Goal: Information Seeking & Learning: Learn about a topic

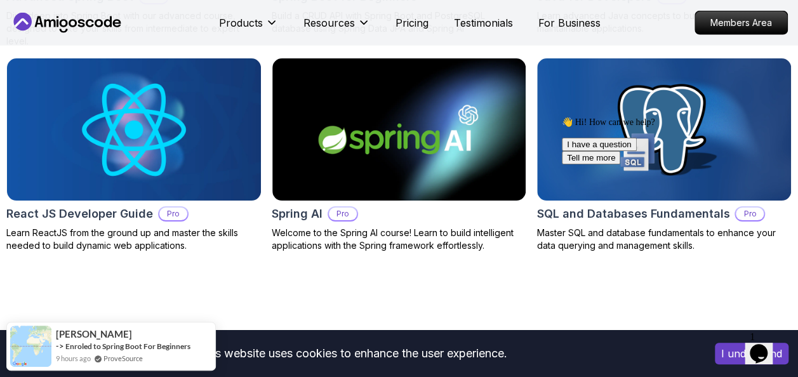
scroll to position [1567, 0]
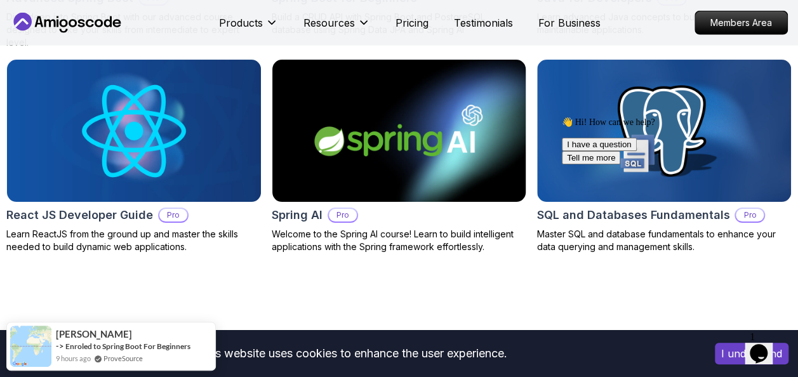
click at [462, 160] on img at bounding box center [399, 130] width 267 height 149
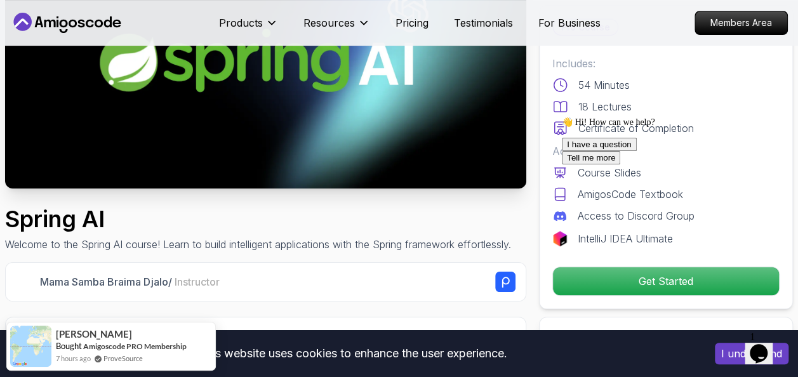
scroll to position [182, 0]
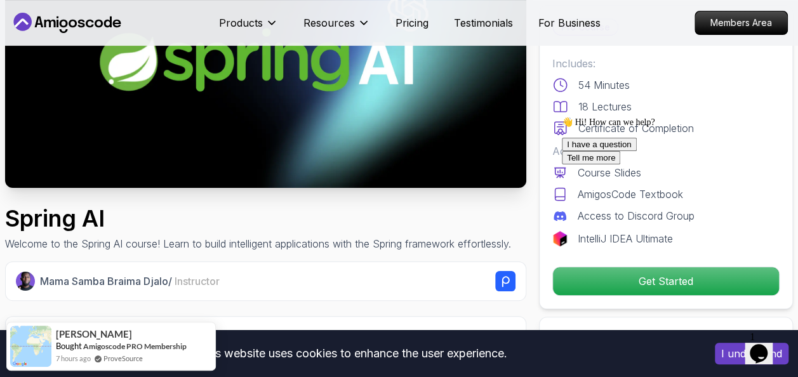
click at [562, 117] on icon "Chat attention grabber" at bounding box center [562, 117] width 0 height 0
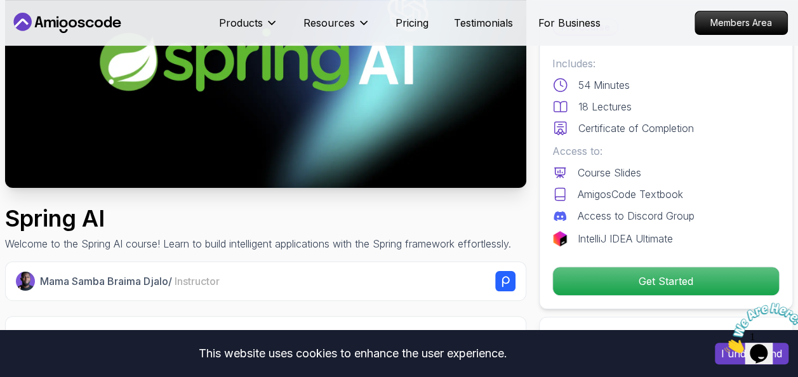
click at [511, 227] on h1 "Spring AI" at bounding box center [258, 218] width 506 height 25
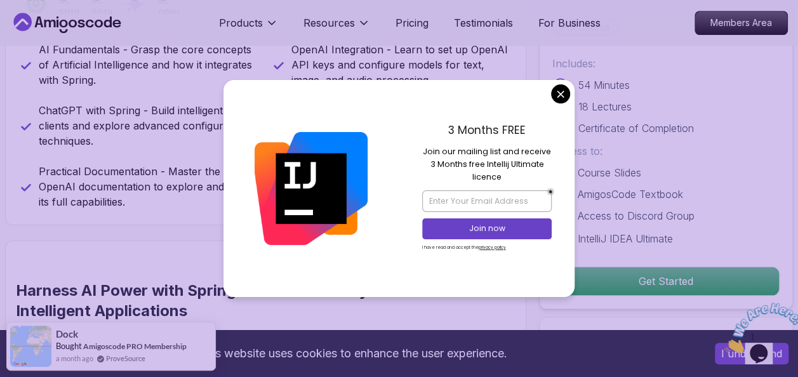
scroll to position [551, 0]
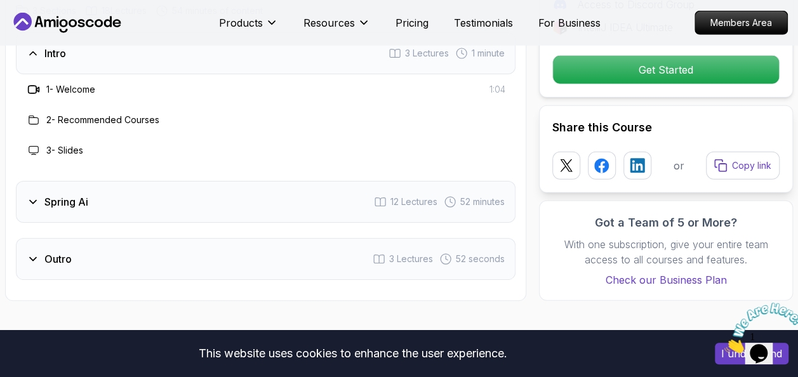
scroll to position [1631, 0]
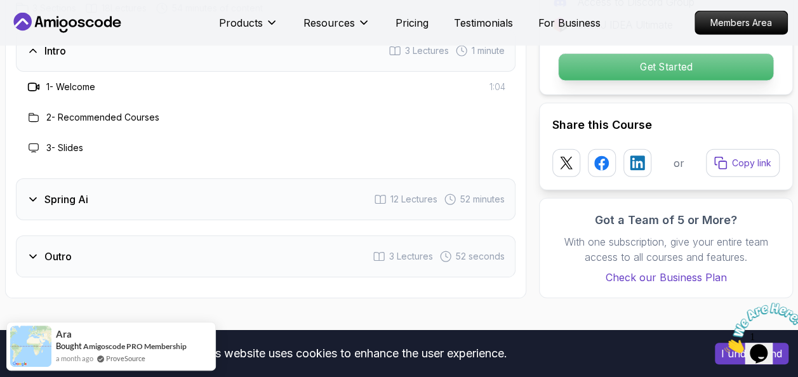
click at [606, 68] on p "Get Started" at bounding box center [666, 67] width 215 height 27
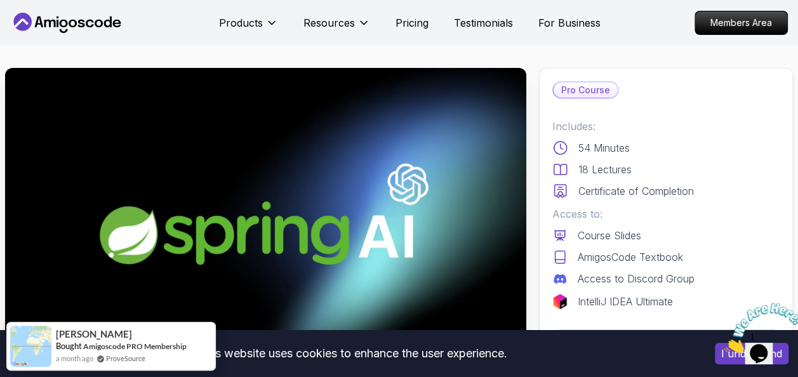
scroll to position [0, 0]
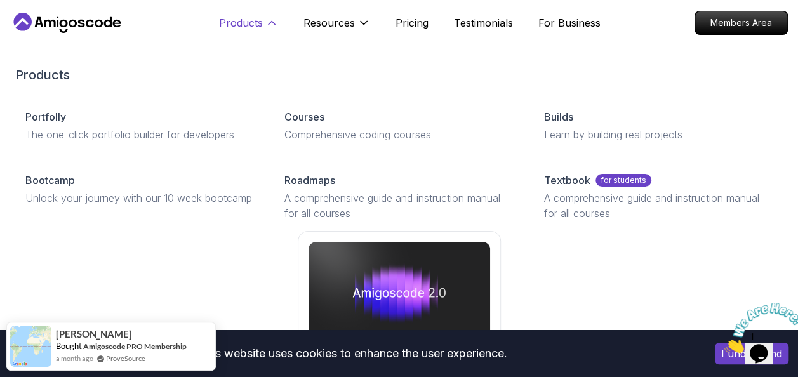
click at [274, 23] on icon at bounding box center [271, 23] width 13 height 13
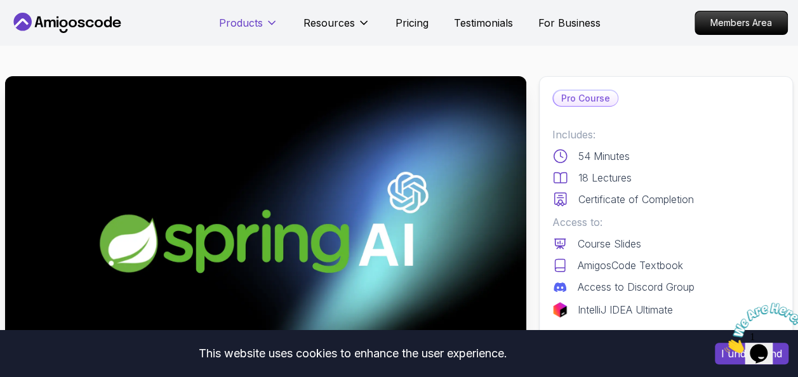
click at [274, 23] on icon at bounding box center [271, 23] width 13 height 13
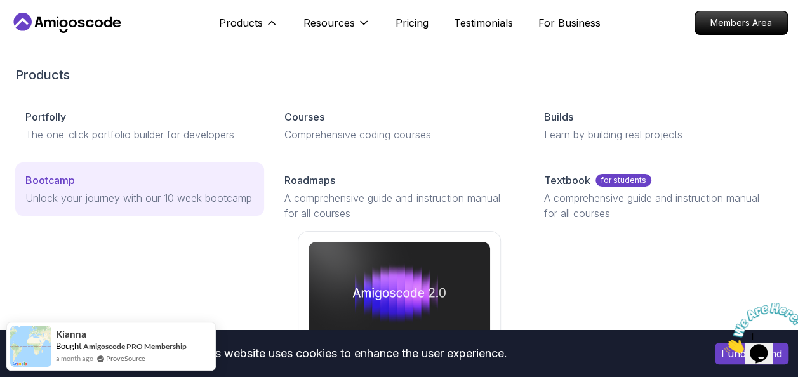
click at [121, 197] on p "Unlock your journey with our 10 week bootcamp" at bounding box center [139, 197] width 229 height 15
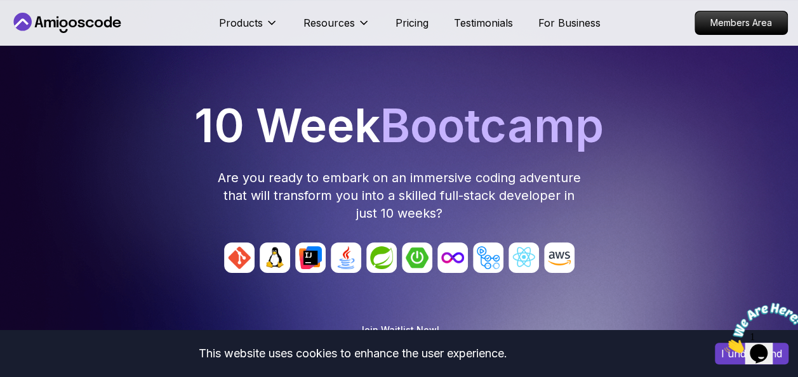
scroll to position [51, 0]
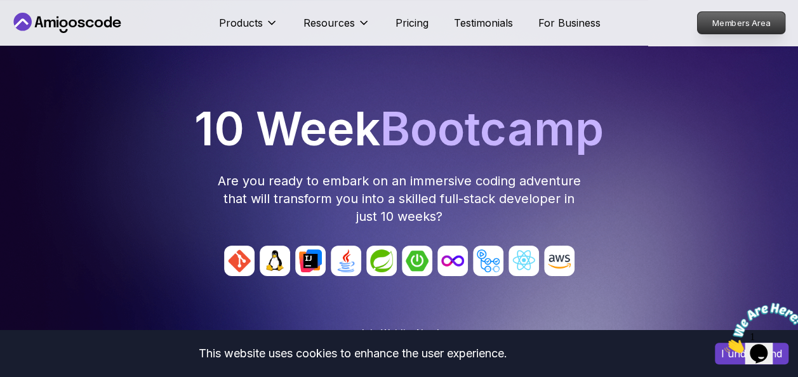
drag, startPoint x: 734, startPoint y: 34, endPoint x: 732, endPoint y: 18, distance: 15.9
click at [732, 18] on link "Members Area" at bounding box center [741, 22] width 89 height 23
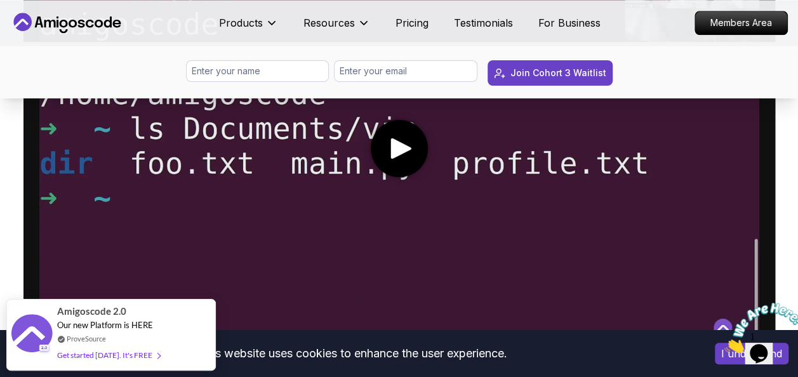
scroll to position [736, 0]
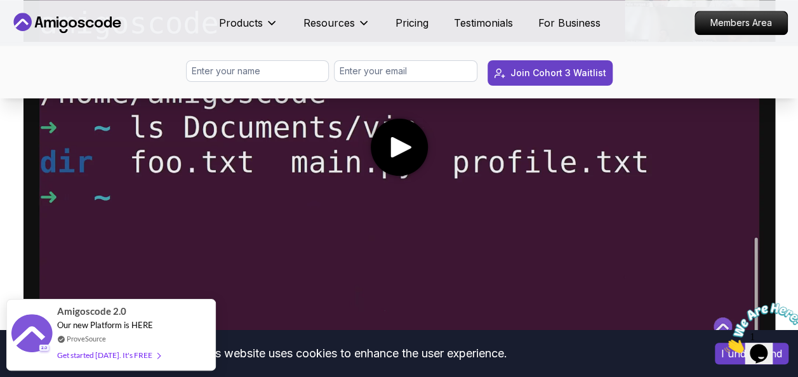
click at [392, 154] on icon "play" at bounding box center [400, 147] width 21 height 21
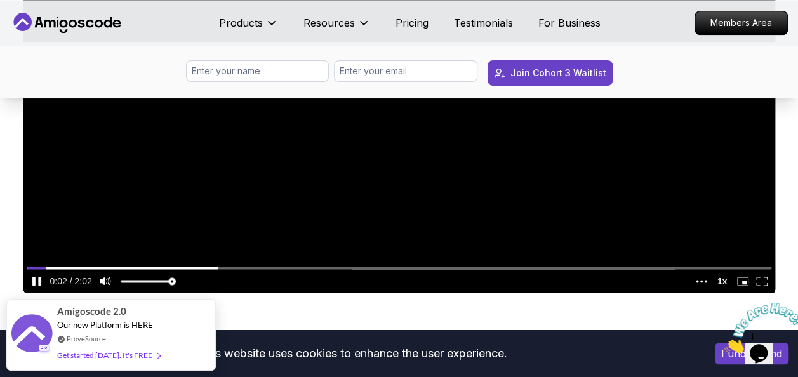
scroll to position [805, 0]
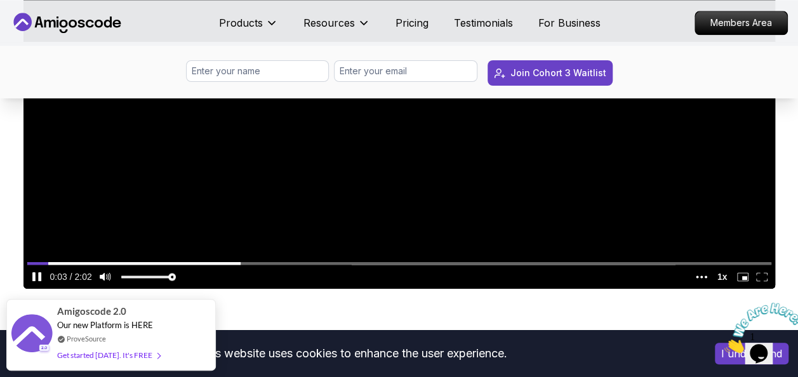
click at [412, 232] on video at bounding box center [399, 77] width 752 height 423
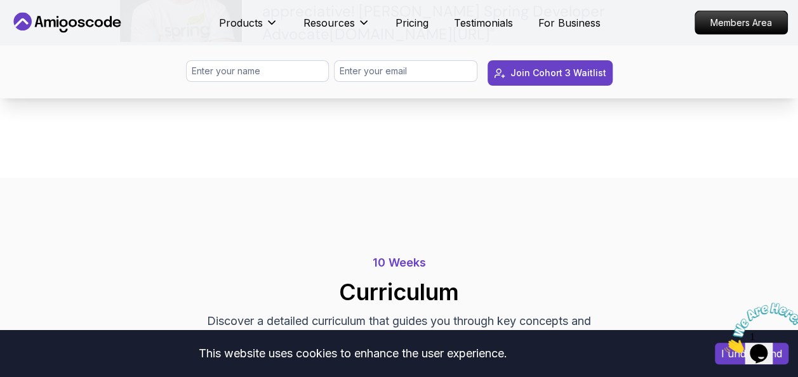
scroll to position [1268, 0]
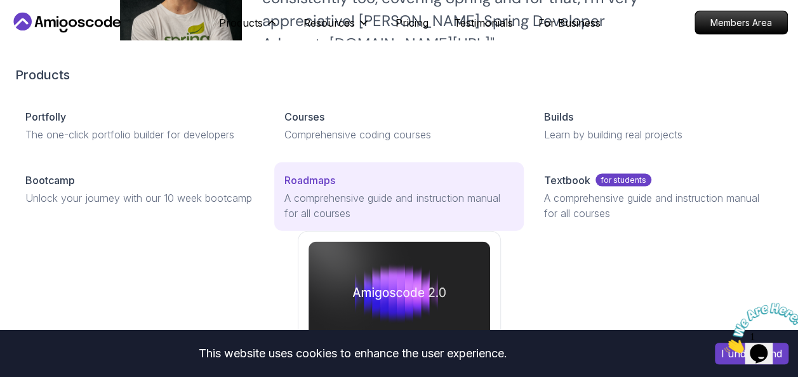
click at [381, 208] on p "A comprehensive guide and instruction manual for all courses" at bounding box center [398, 205] width 229 height 30
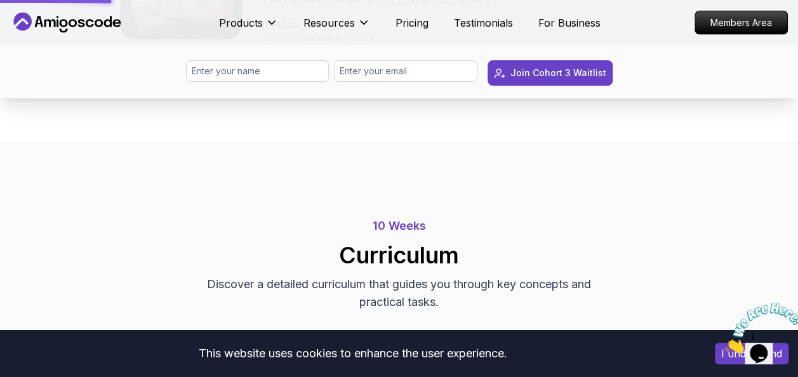
scroll to position [1141, 0]
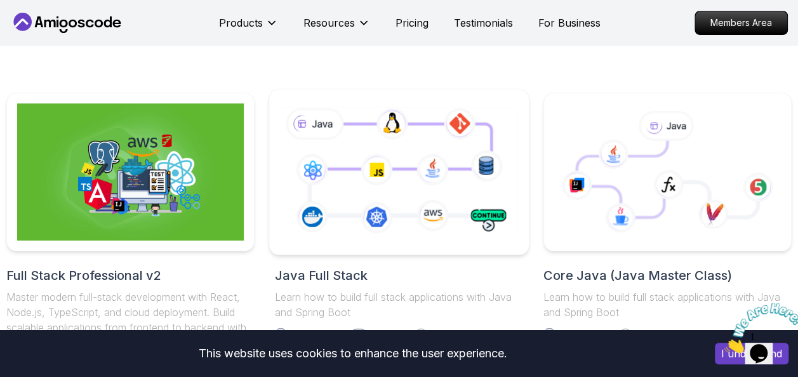
scroll to position [190, 0]
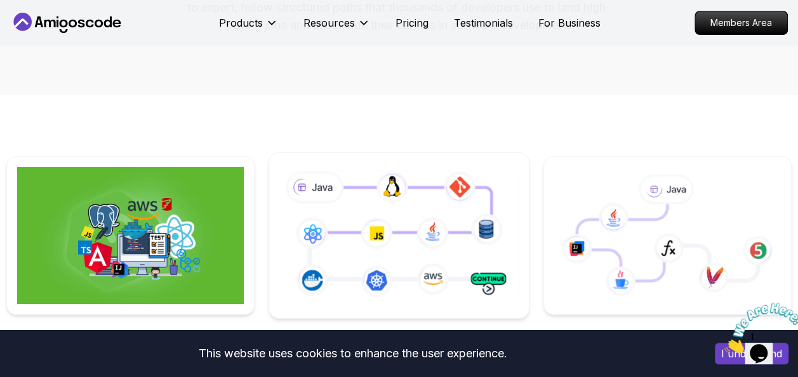
click at [347, 224] on icon at bounding box center [398, 235] width 243 height 135
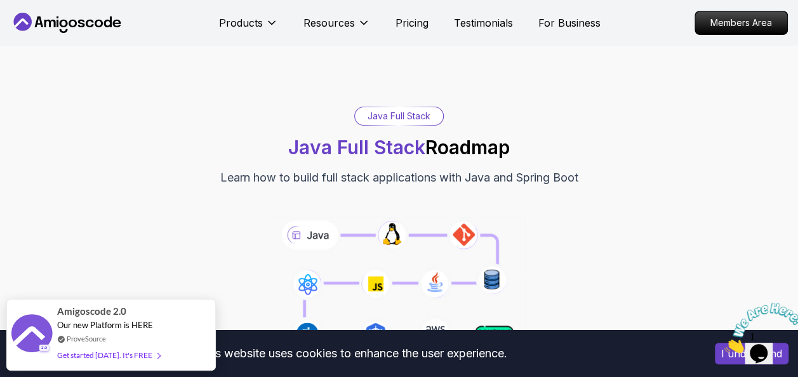
click at [423, 216] on div at bounding box center [399, 286] width 349 height 159
click at [315, 229] on icon at bounding box center [399, 286] width 258 height 143
click at [397, 242] on icon at bounding box center [399, 286] width 258 height 143
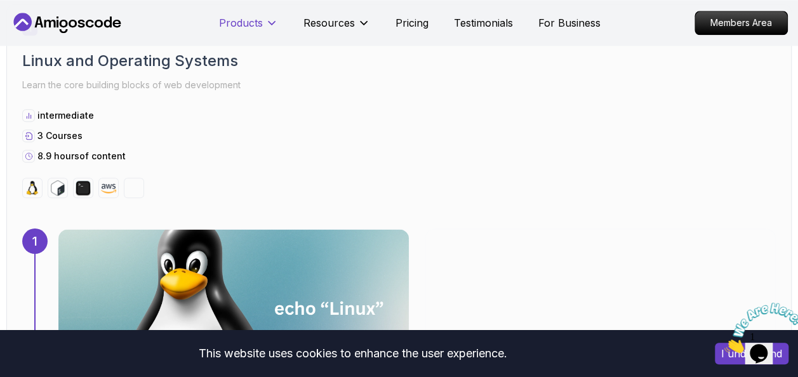
scroll to position [508, 0]
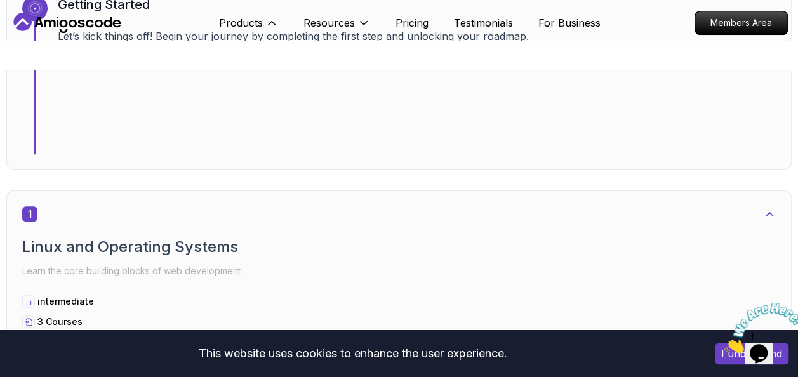
click at [239, 13] on div "Products Products Portfolly The one-click portfolio builder for developers Cour…" at bounding box center [248, 22] width 59 height 25
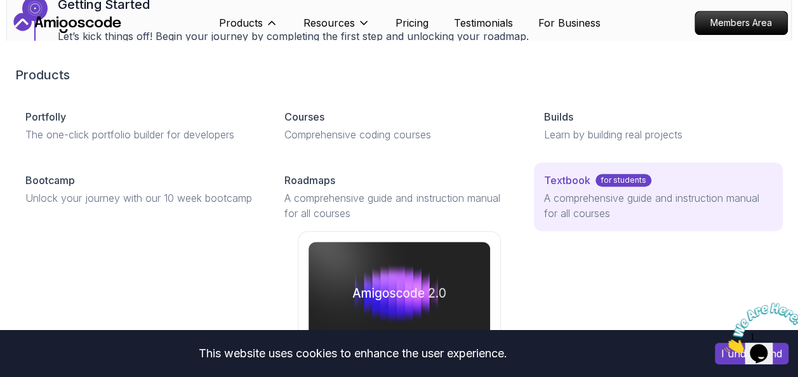
click at [578, 206] on p "A comprehensive guide and instruction manual for all courses" at bounding box center [658, 205] width 229 height 30
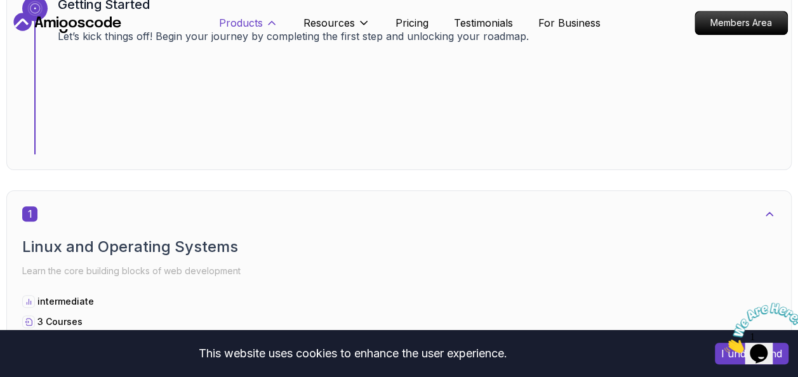
click at [268, 29] on button "Products" at bounding box center [248, 27] width 59 height 25
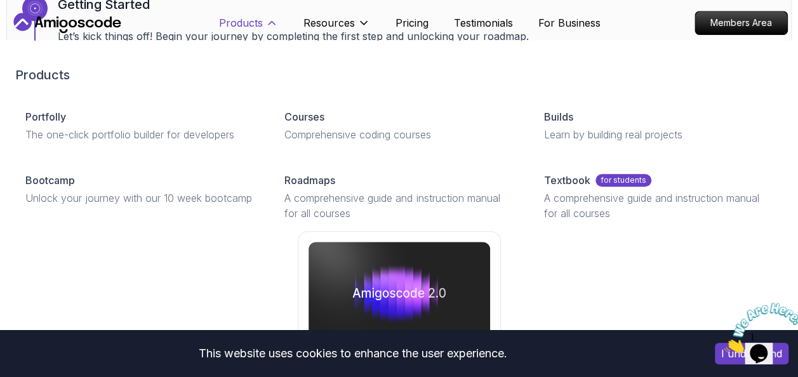
click at [275, 32] on button "Products" at bounding box center [248, 27] width 59 height 25
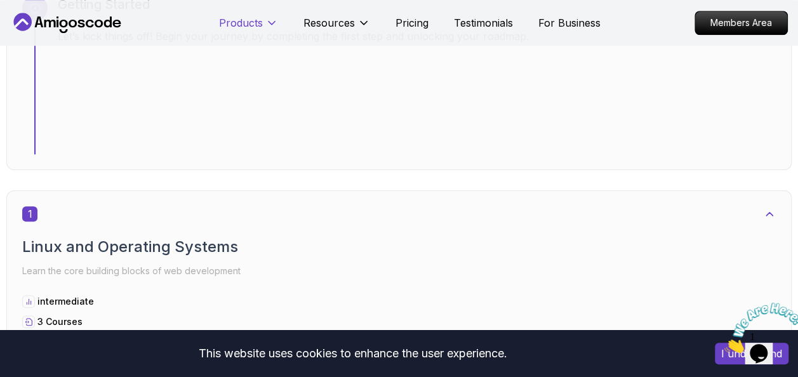
click at [275, 32] on button "Products" at bounding box center [248, 27] width 59 height 25
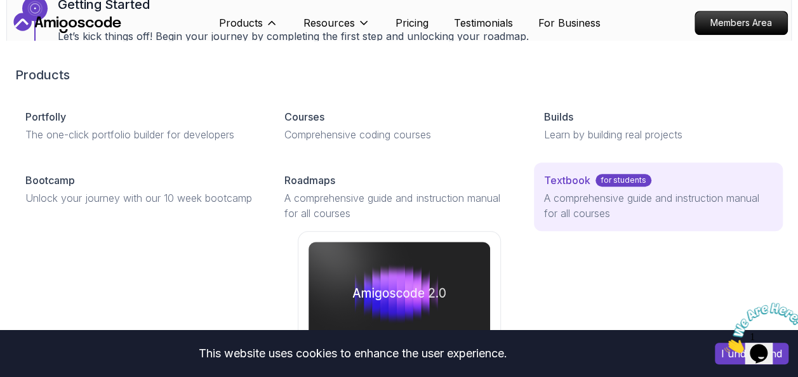
click at [680, 211] on p "A comprehensive guide and instruction manual for all courses" at bounding box center [658, 205] width 229 height 30
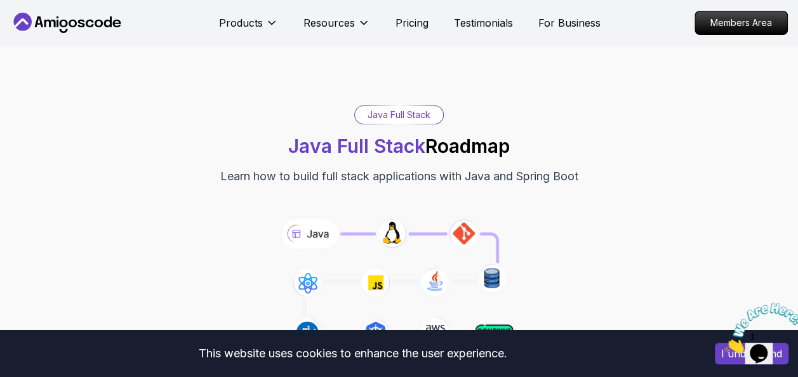
scroll to position [0, 0]
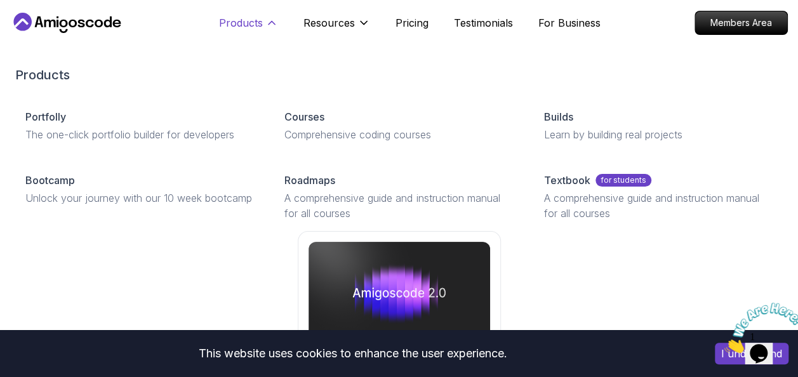
click at [268, 20] on icon at bounding box center [271, 23] width 13 height 13
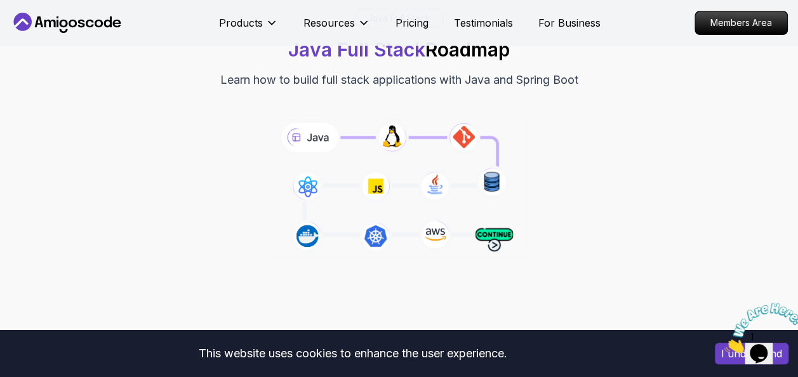
scroll to position [127, 0]
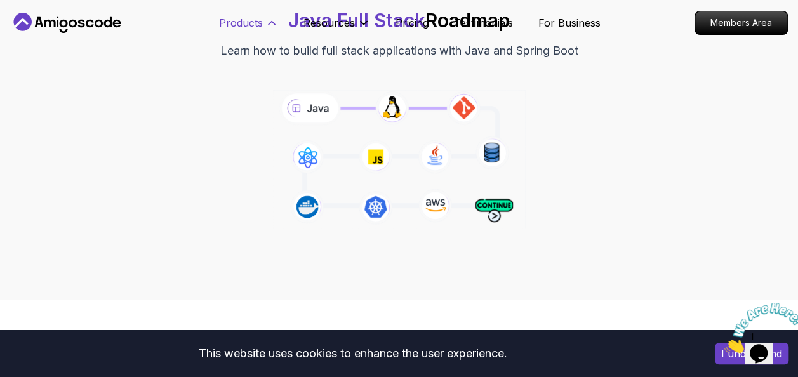
click at [268, 22] on icon at bounding box center [271, 23] width 13 height 13
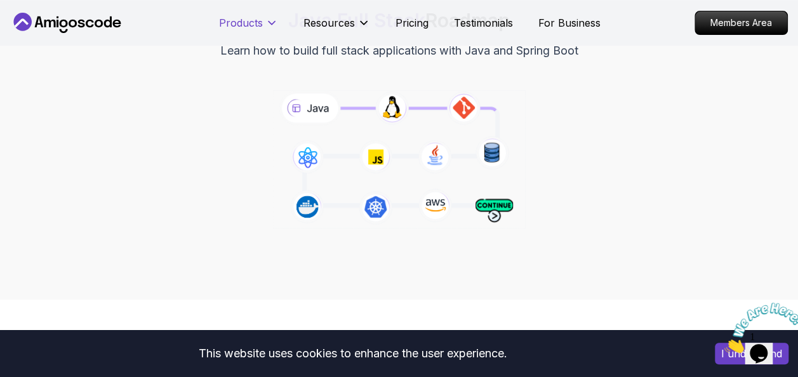
click at [268, 22] on icon at bounding box center [271, 23] width 6 height 3
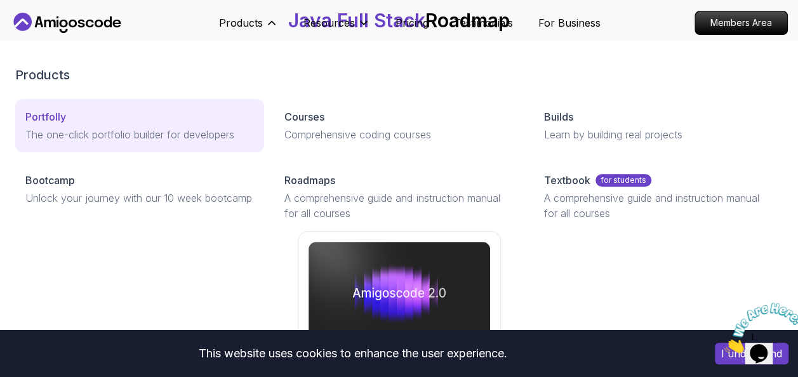
click at [177, 133] on p "The one-click portfolio builder for developers" at bounding box center [139, 134] width 229 height 15
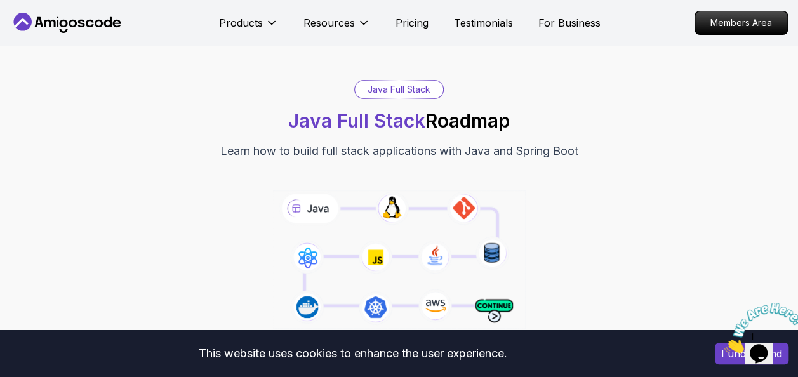
scroll to position [0, 0]
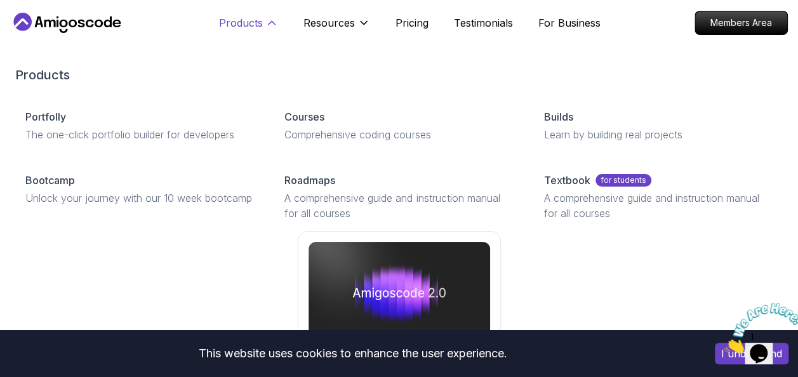
click at [255, 16] on p "Products" at bounding box center [241, 22] width 44 height 15
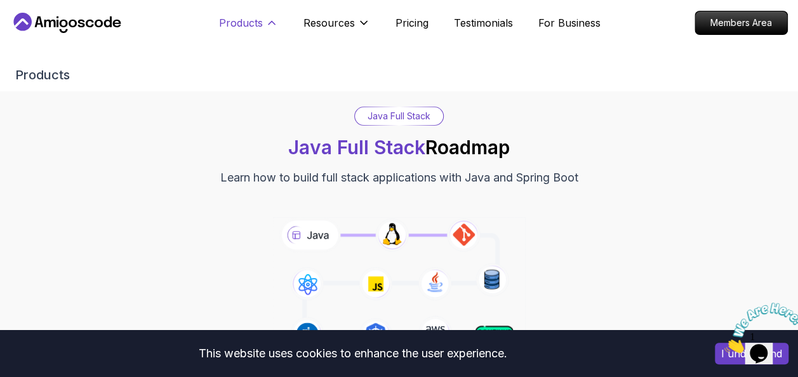
click at [275, 20] on icon at bounding box center [271, 23] width 13 height 13
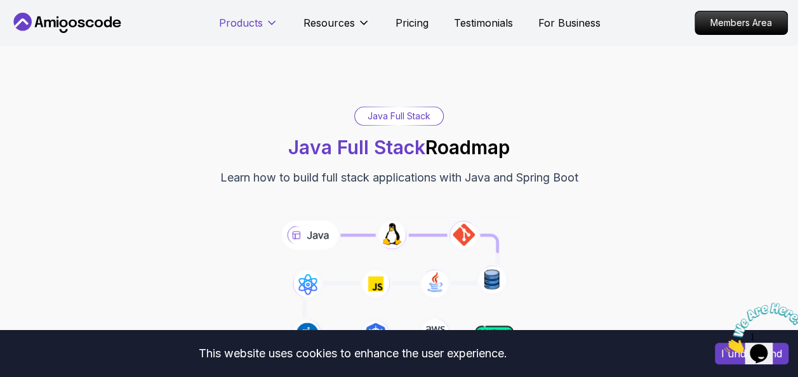
click at [275, 20] on icon at bounding box center [271, 23] width 13 height 13
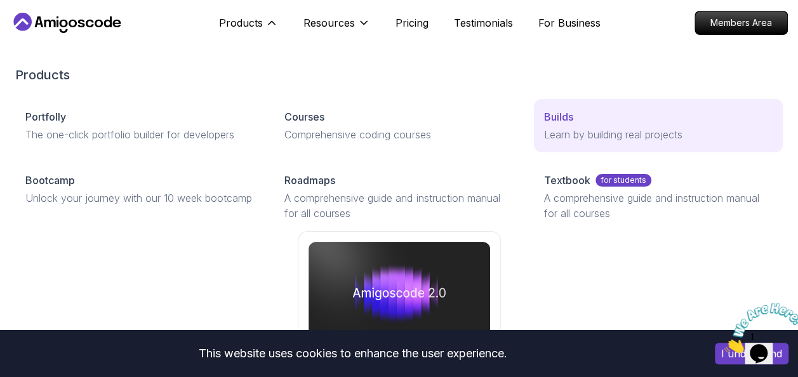
click at [561, 121] on p "Builds" at bounding box center [558, 116] width 29 height 15
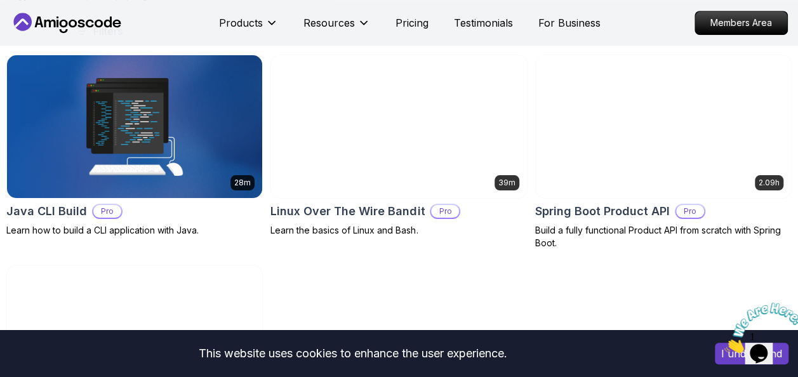
scroll to position [381, 0]
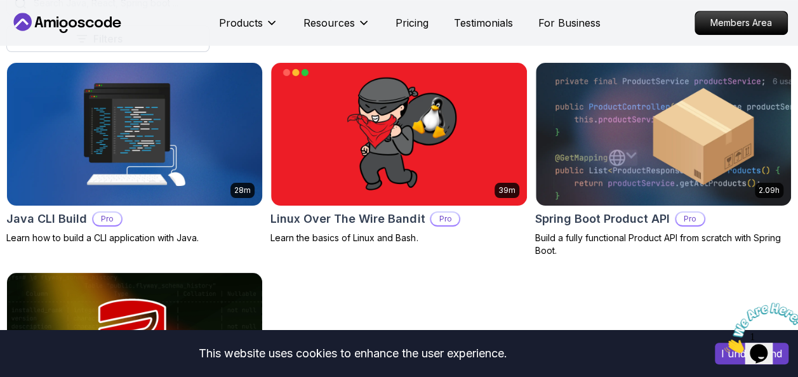
click at [236, 157] on img at bounding box center [135, 134] width 268 height 150
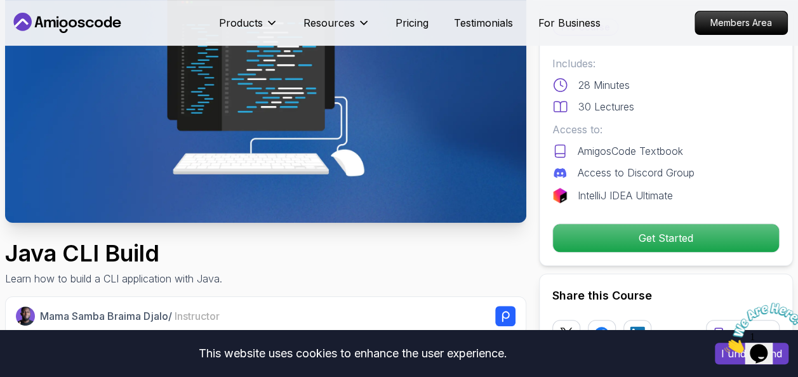
scroll to position [127, 0]
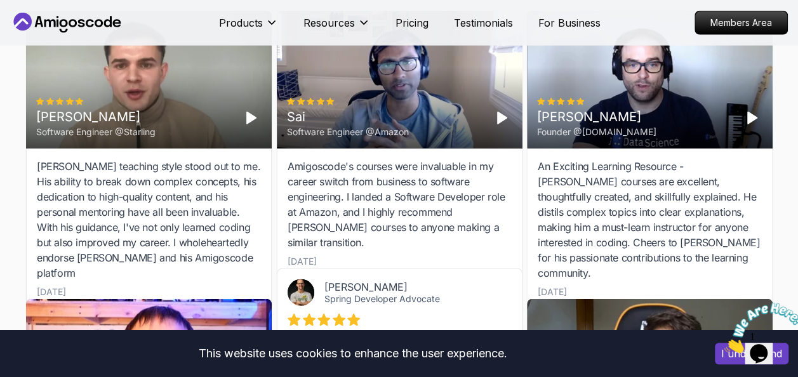
scroll to position [1396, 0]
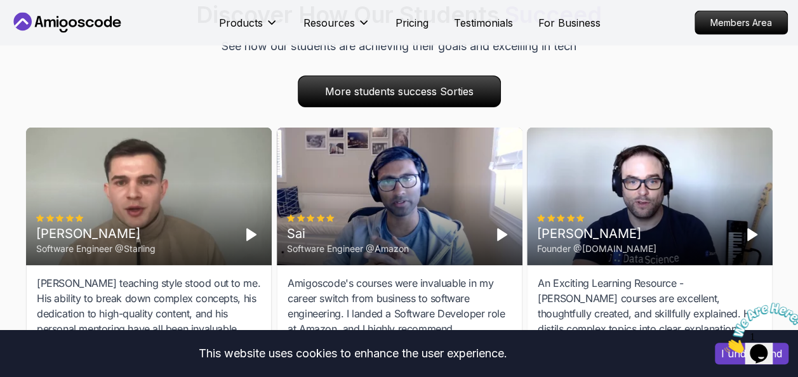
click at [496, 236] on icon "Play" at bounding box center [501, 234] width 15 height 15
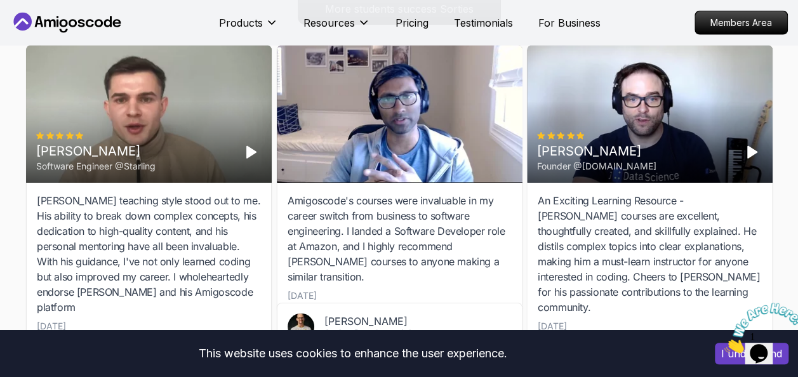
scroll to position [1460, 0]
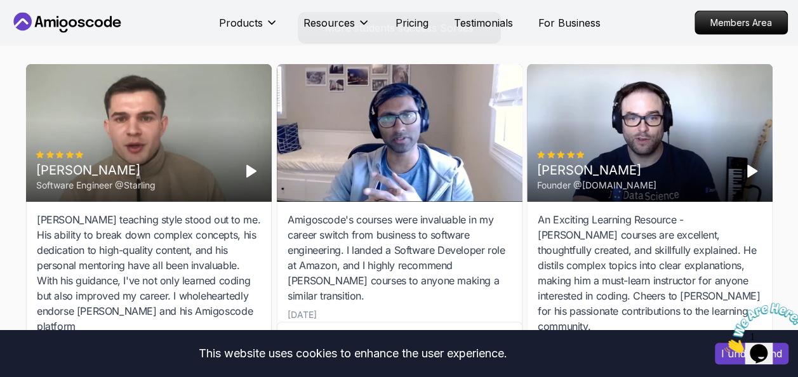
click at [724, 344] on icon "Close" at bounding box center [724, 349] width 0 height 11
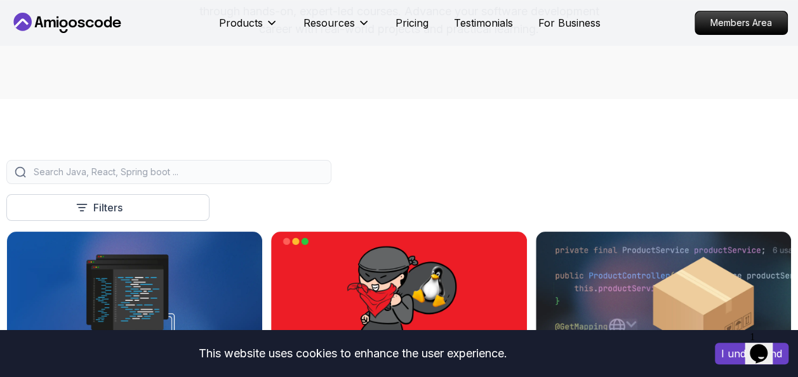
scroll to position [0, 0]
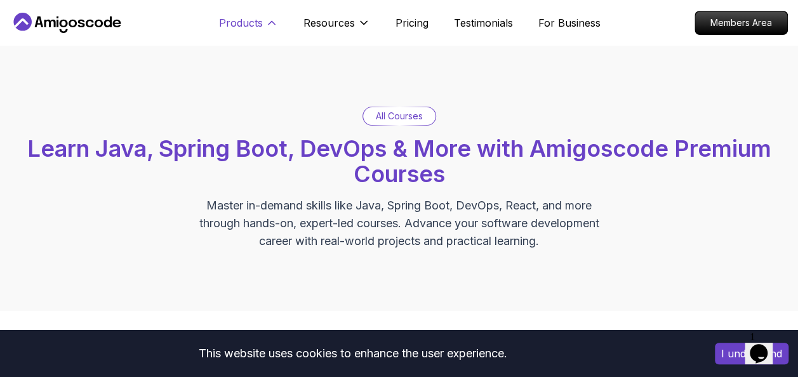
click at [267, 27] on icon at bounding box center [271, 23] width 13 height 13
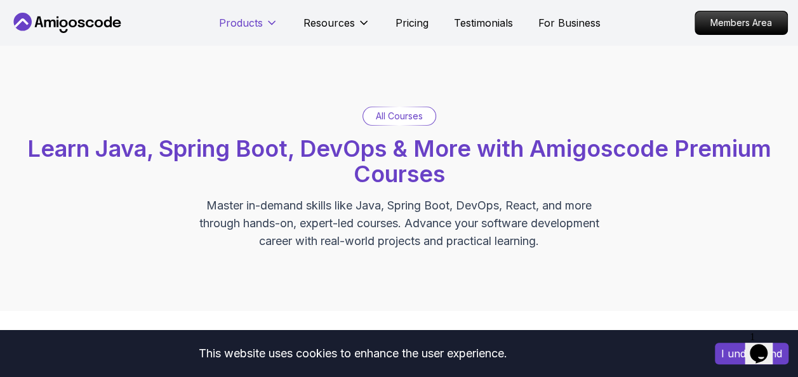
click at [267, 27] on icon at bounding box center [271, 23] width 13 height 13
click at [750, 33] on p "Members Area" at bounding box center [742, 23] width 88 height 22
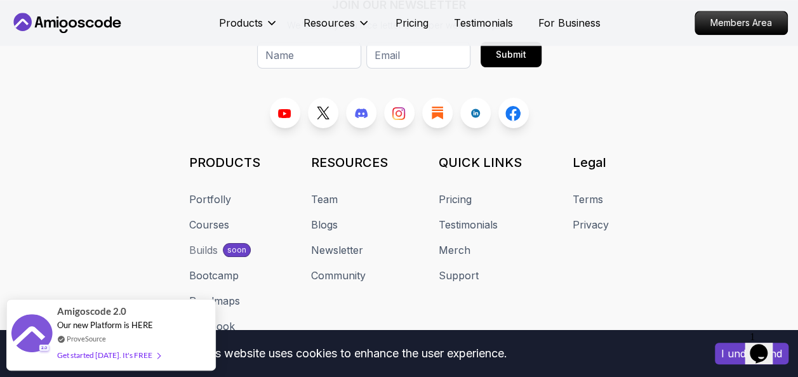
scroll to position [3325, 0]
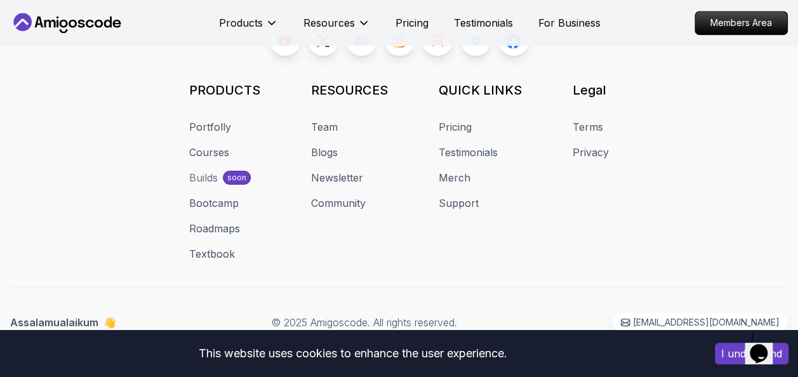
click at [213, 170] on div "Builds" at bounding box center [203, 177] width 29 height 15
click at [199, 180] on div "Builds" at bounding box center [203, 177] width 29 height 15
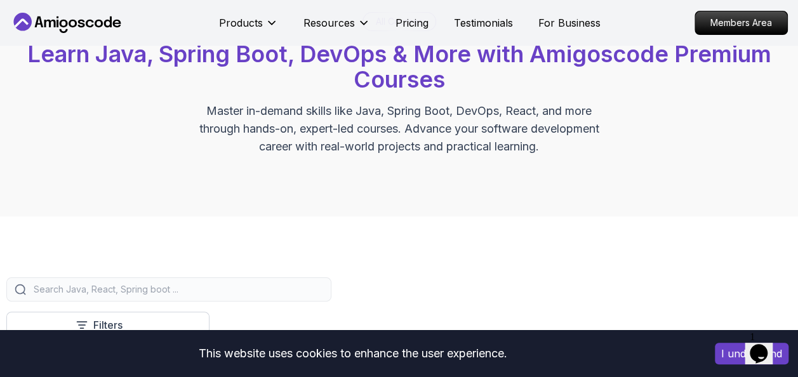
scroll to position [0, 0]
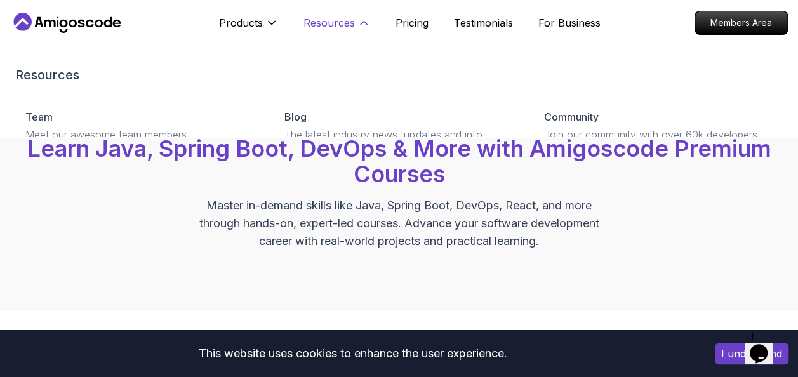
click at [357, 27] on icon at bounding box center [363, 23] width 13 height 13
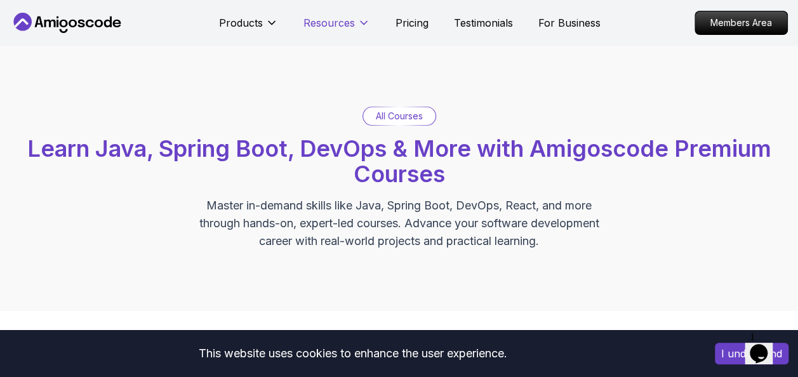
click at [357, 27] on icon at bounding box center [363, 23] width 13 height 13
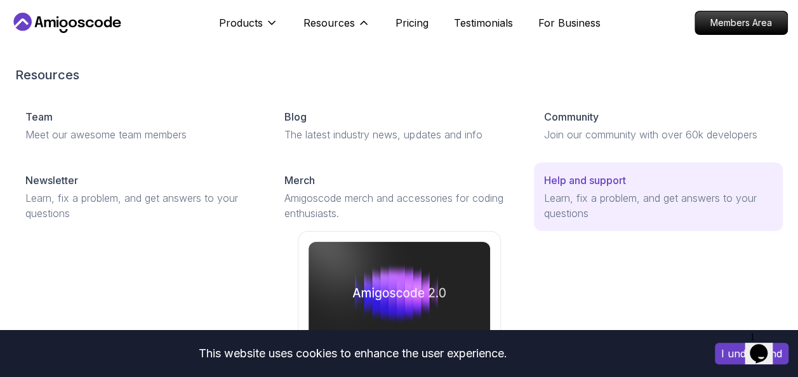
click at [622, 220] on p "Learn, fix a problem, and get answers to your questions" at bounding box center [658, 205] width 229 height 30
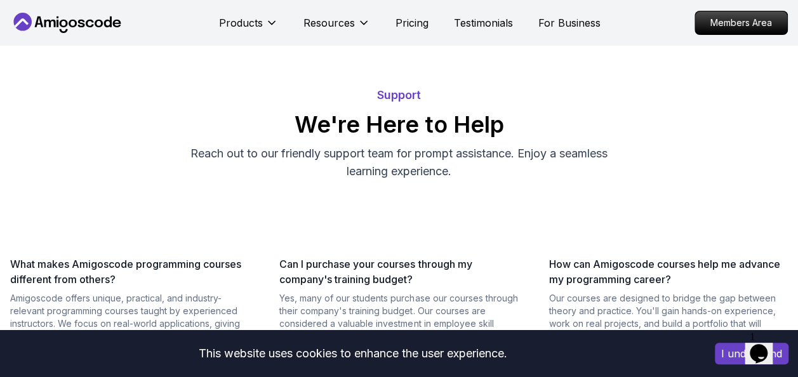
click at [81, 24] on icon at bounding box center [67, 23] width 114 height 20
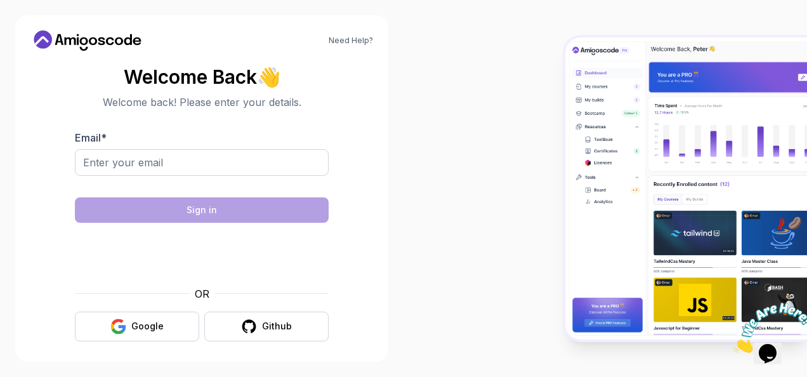
click at [197, 98] on p "Welcome back! Please enter your details." at bounding box center [202, 102] width 254 height 15
